Goal: Information Seeking & Learning: Learn about a topic

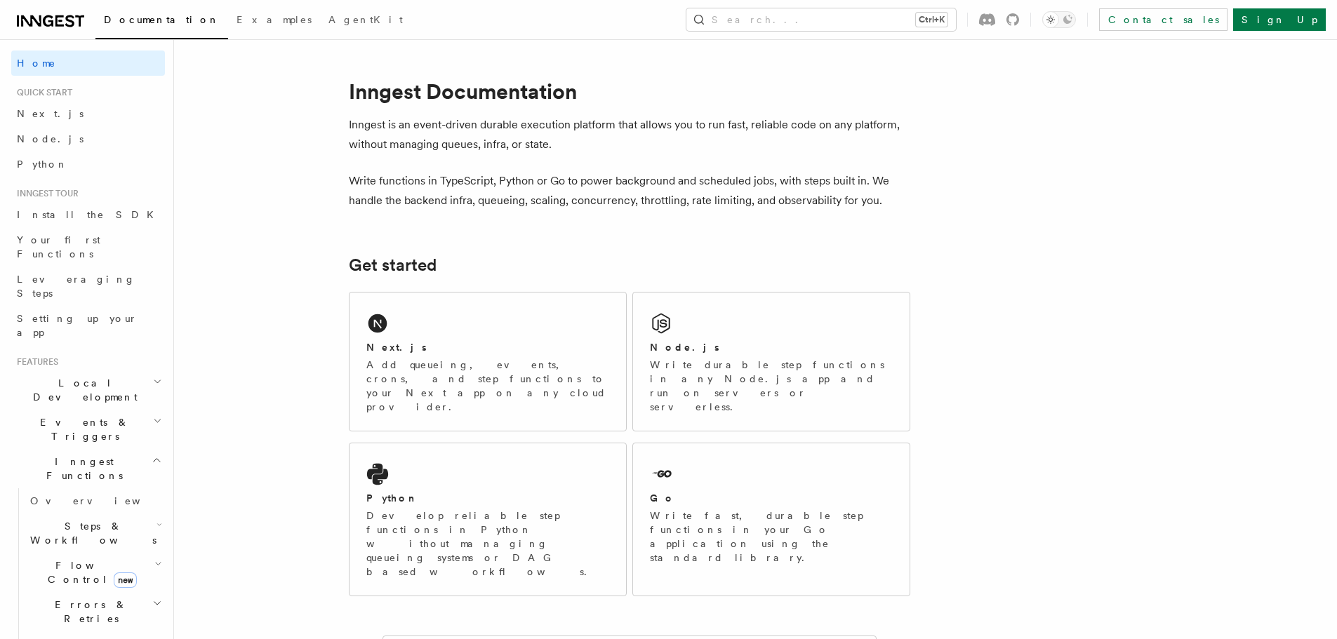
click at [52, 11] on link at bounding box center [50, 20] width 67 height 20
click at [42, 159] on span "Python" at bounding box center [42, 164] width 51 height 11
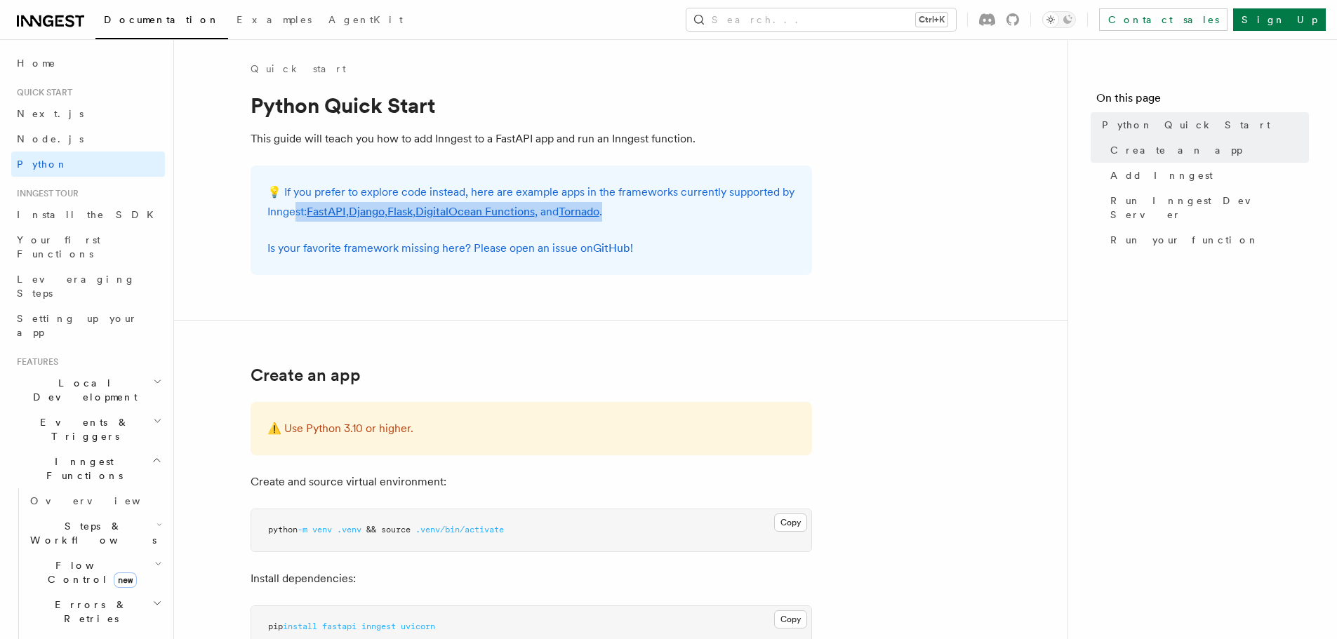
drag, startPoint x: 437, startPoint y: 220, endPoint x: 653, endPoint y: 217, distance: 216.1
click at [653, 217] on p "💡 If you prefer to explore code instead, here are example apps in the framework…" at bounding box center [531, 201] width 528 height 39
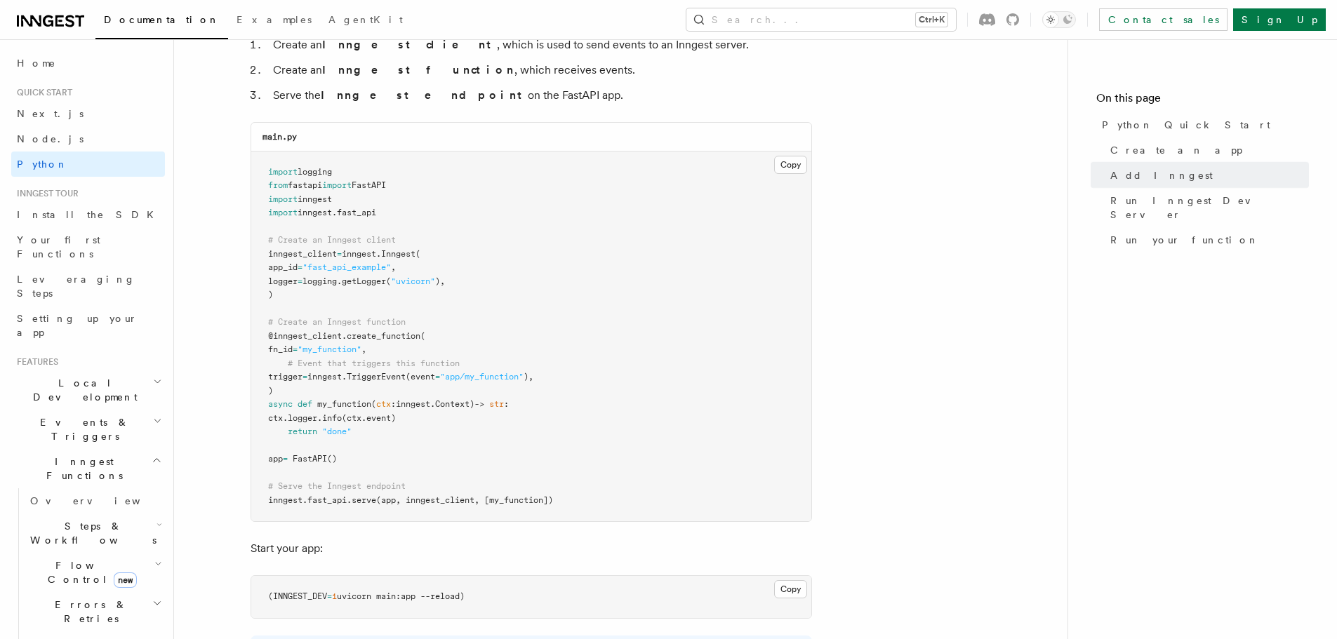
scroll to position [1053, 0]
